Goal: Transaction & Acquisition: Purchase product/service

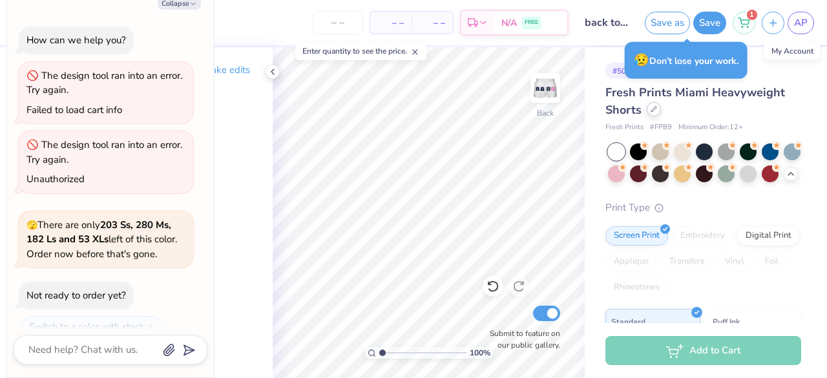
click at [653, 109] on icon at bounding box center [654, 109] width 6 height 6
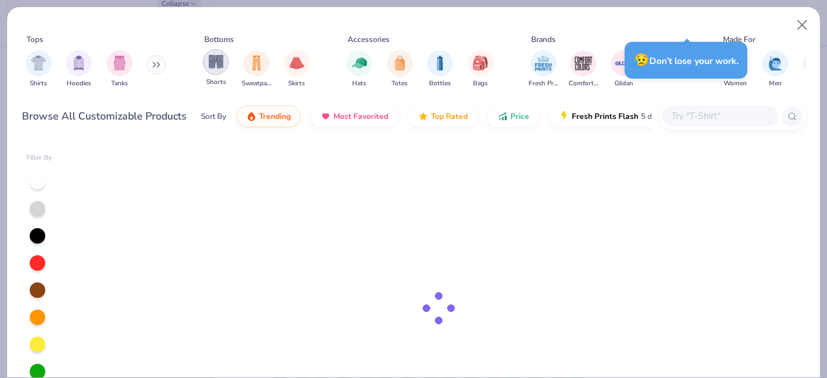
click at [209, 55] on img "filter for Shorts" at bounding box center [216, 61] width 15 height 15
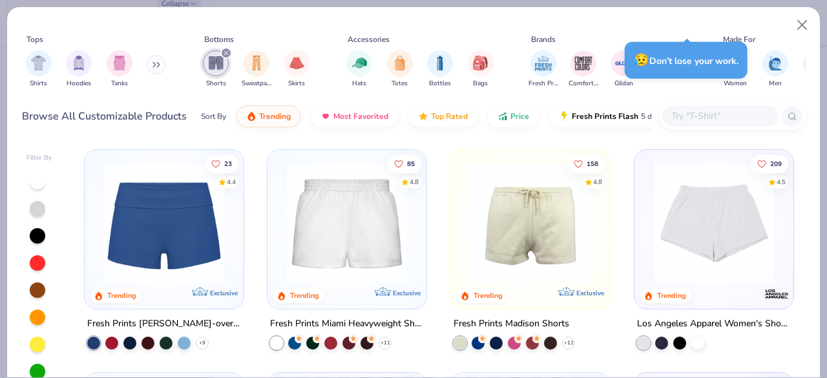
click at [189, 231] on img at bounding box center [164, 223] width 133 height 120
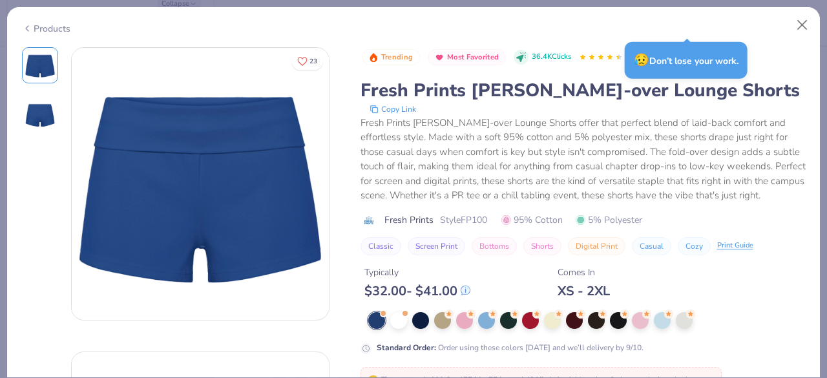
scroll to position [34, 0]
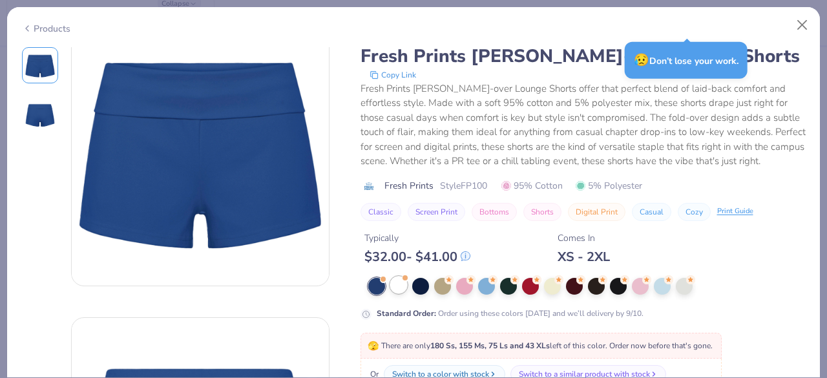
click at [397, 293] on div at bounding box center [398, 285] width 17 height 17
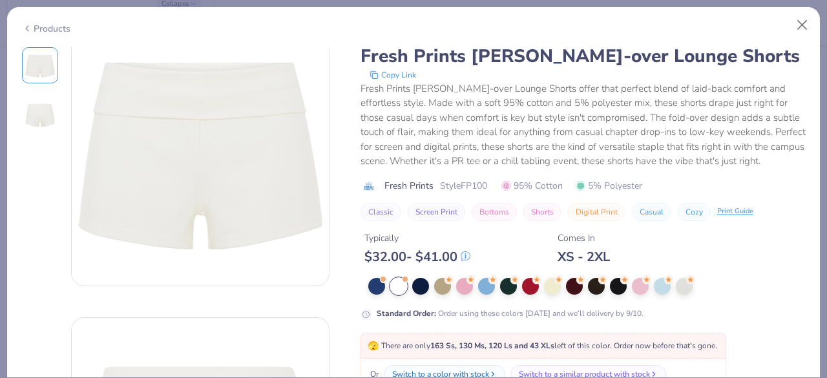
scroll to position [167, 0]
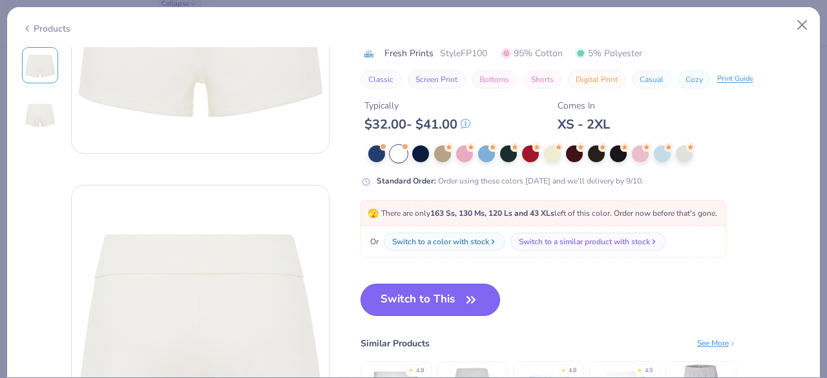
click at [408, 316] on button "Switch to This" at bounding box center [431, 300] width 140 height 32
click at [403, 310] on button "Switch to This" at bounding box center [431, 300] width 140 height 32
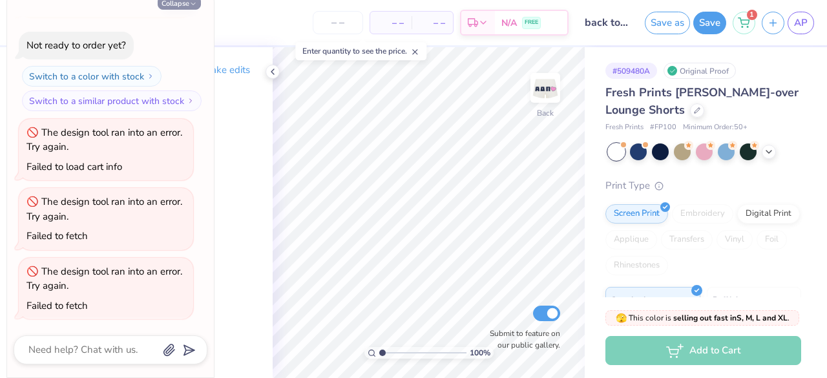
click at [185, 10] on button "Collapse" at bounding box center [179, 3] width 43 height 14
type textarea "x"
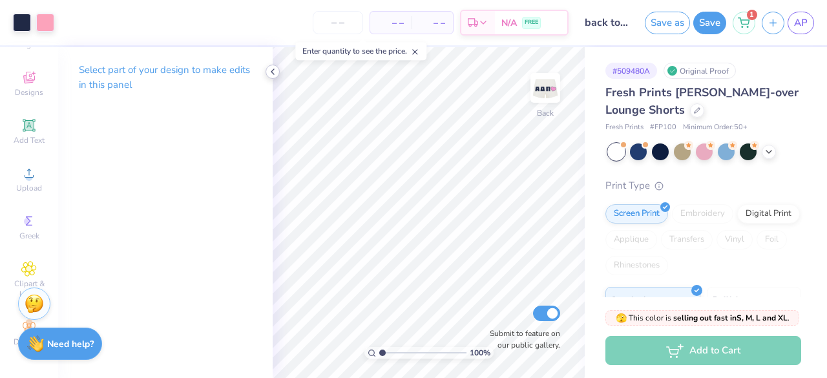
click at [270, 70] on icon at bounding box center [273, 72] width 10 height 10
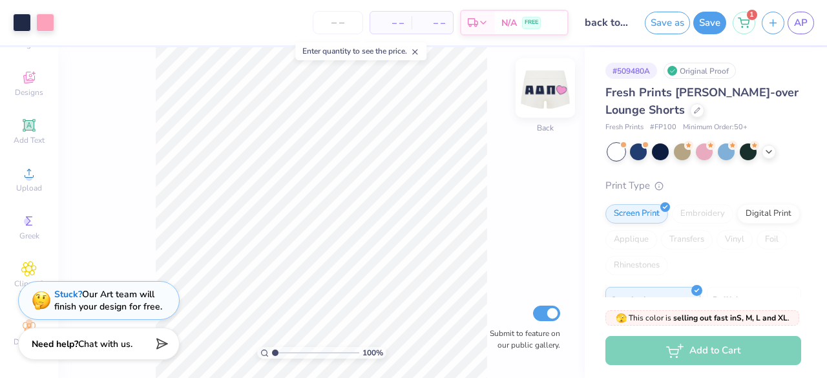
click at [548, 85] on img at bounding box center [546, 88] width 52 height 52
click at [537, 102] on img at bounding box center [546, 88] width 52 height 52
click at [567, 167] on div "100 % Back Submit to feature on our public gallery." at bounding box center [321, 212] width 527 height 331
click at [337, 28] on input "number" at bounding box center [338, 22] width 50 height 23
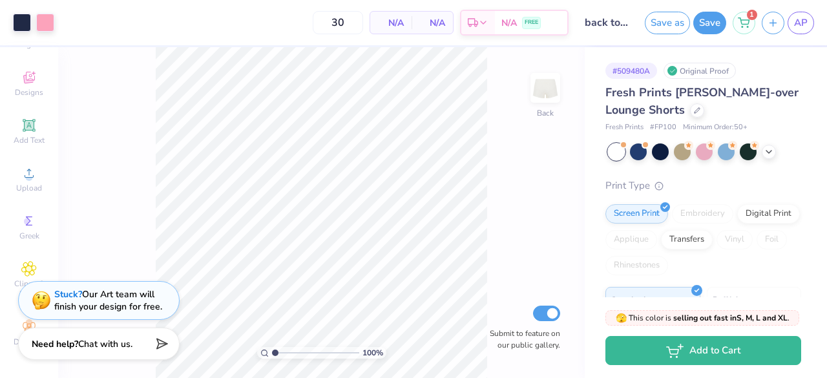
type input "50"
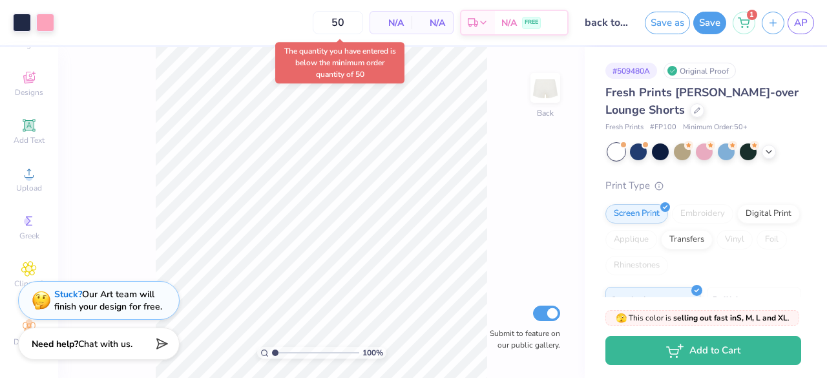
click at [407, 63] on body "Art colors 50 N/A Per Item N/A Total Est. Delivery N/A FREE Design Title back t…" at bounding box center [413, 189] width 827 height 378
click at [343, 31] on div "$36.84 Per Item" at bounding box center [341, 23] width 43 height 22
